Goal: Navigation & Orientation: Find specific page/section

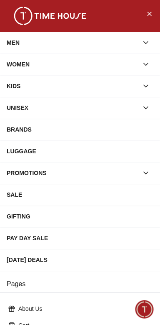
scroll to position [145, 0]
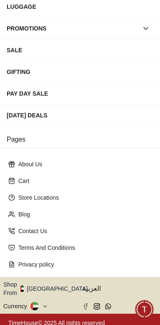
click at [53, 283] on button "Shop From [GEOGRAPHIC_DATA]" at bounding box center [48, 288] width 91 height 17
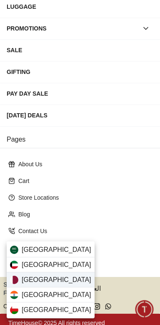
click at [48, 279] on div "[GEOGRAPHIC_DATA]" at bounding box center [51, 279] width 88 height 15
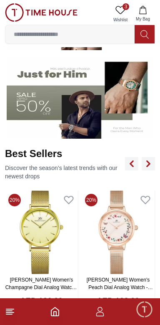
scroll to position [209, 0]
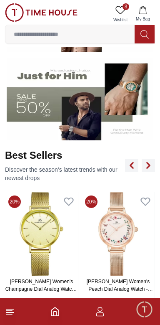
click at [8, 311] on line at bounding box center [9, 311] width 6 height 0
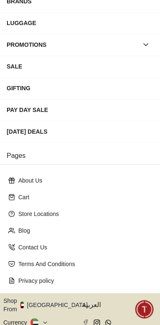
scroll to position [145, 0]
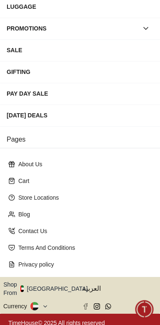
click at [50, 286] on button "Shop From [GEOGRAPHIC_DATA]" at bounding box center [48, 288] width 91 height 17
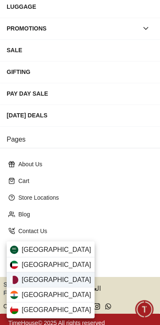
click at [44, 281] on div "[GEOGRAPHIC_DATA]" at bounding box center [51, 279] width 88 height 15
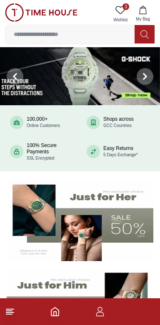
click at [102, 315] on icon "button" at bounding box center [100, 312] width 10 height 10
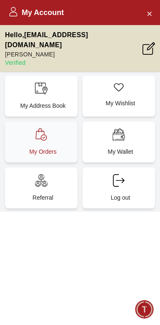
click at [71, 131] on div "My Orders" at bounding box center [41, 142] width 73 height 41
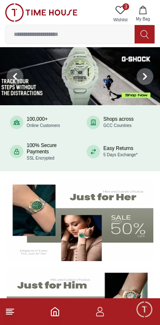
scroll to position [209, 0]
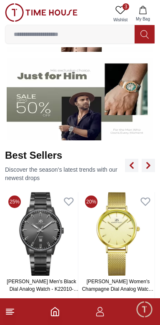
click at [159, 62] on section at bounding box center [80, 55] width 160 height 170
